Goal: Task Accomplishment & Management: Manage account settings

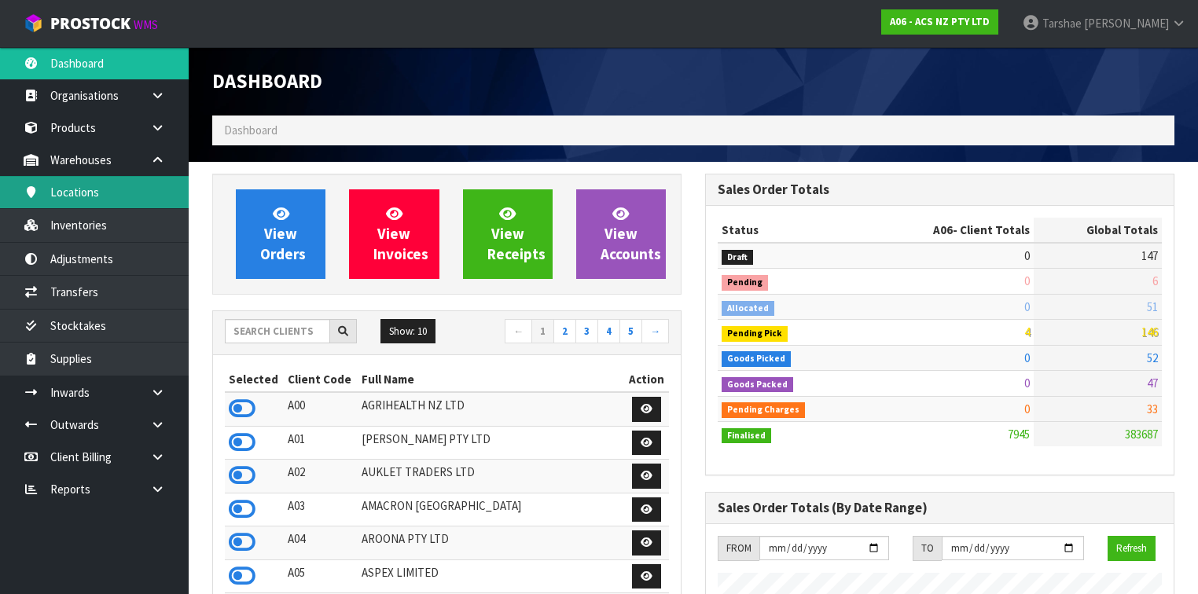
scroll to position [1185, 493]
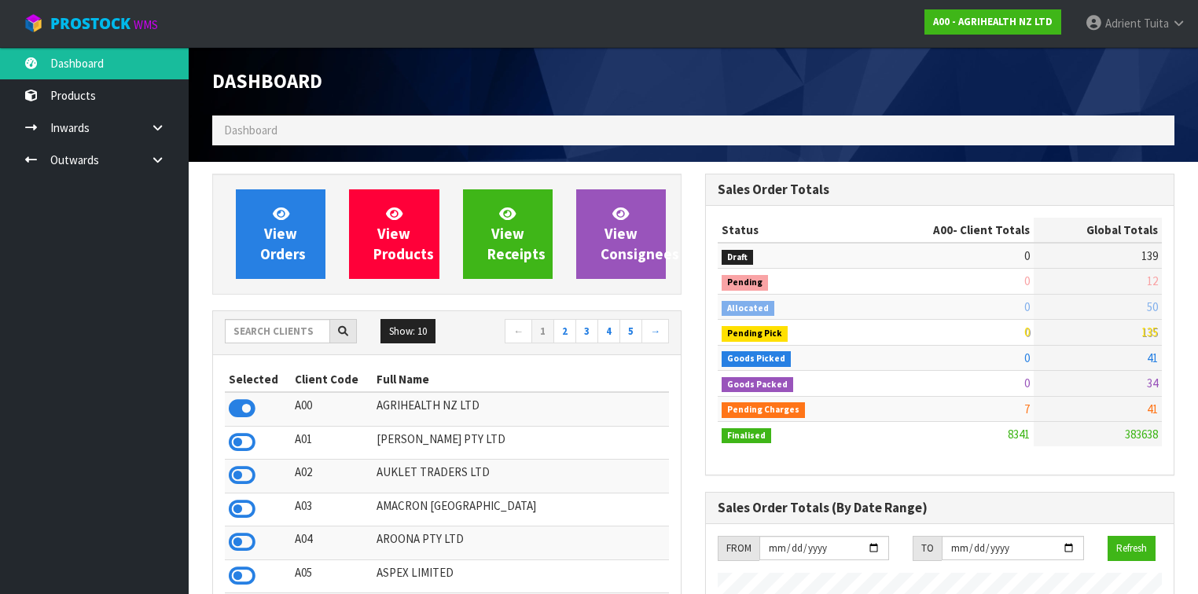
scroll to position [1185, 493]
click at [1122, 9] on link "Adrient Tuita" at bounding box center [1135, 23] width 125 height 47
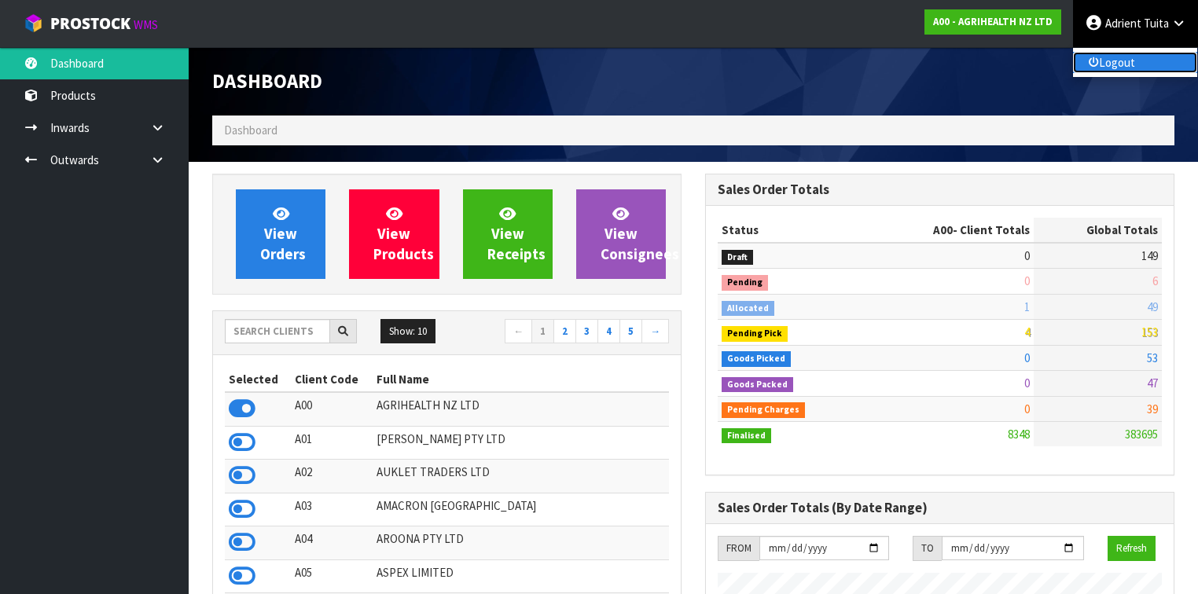
click at [1125, 66] on link "Logout" at bounding box center [1135, 62] width 124 height 21
